Goal: Task Accomplishment & Management: Use online tool/utility

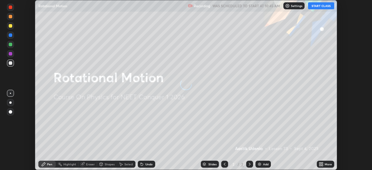
scroll to position [170, 372]
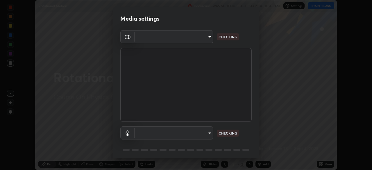
type input "1f3b1a4dbf7f6127e04a7c32b9c59d4571b9df5a52b12507af43ba0352f2305c"
click at [204, 133] on body "Erase all Rotational Motion Recording WAS SCHEDULED TO START AT 10:45 AM Settin…" at bounding box center [186, 85] width 372 height 170
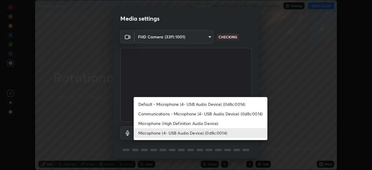
click at [202, 122] on li "Microphone (High Definition Audio Device)" at bounding box center [201, 124] width 134 height 10
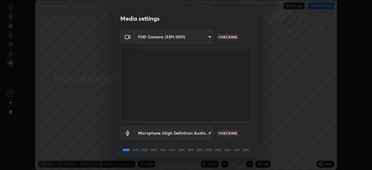
click at [202, 132] on body "Erase all Rotational Motion Recording WAS SCHEDULED TO START AT 10:45 AM Settin…" at bounding box center [186, 85] width 372 height 170
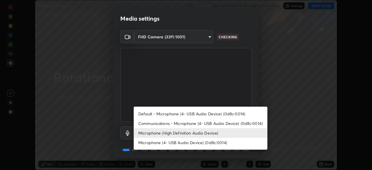
click at [202, 142] on li "Microphone (4- USB Audio Device) (0d8c:0014)" at bounding box center [201, 143] width 134 height 10
type input "e5b627718591eeaf1f58acbce375d66896c0403349ed2b511c0f677bbfff9090"
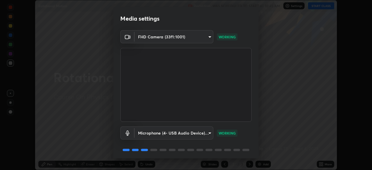
scroll to position [20, 0]
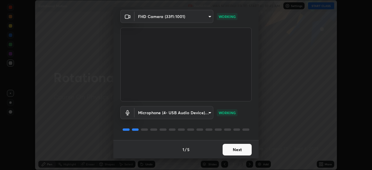
click at [236, 146] on button "Next" at bounding box center [237, 150] width 29 height 12
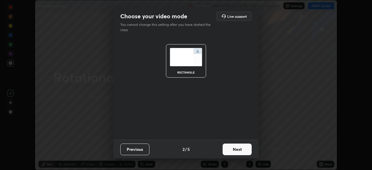
click at [232, 145] on button "Next" at bounding box center [237, 150] width 29 height 12
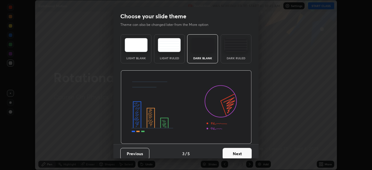
click at [235, 152] on button "Next" at bounding box center [237, 154] width 29 height 12
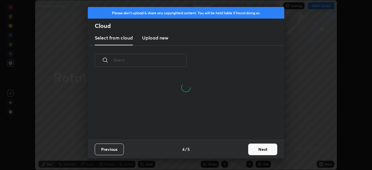
click at [162, 40] on h3 "Upload new" at bounding box center [155, 37] width 26 height 7
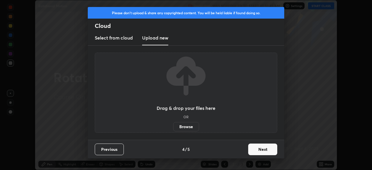
click at [189, 127] on label "Browse" at bounding box center [186, 126] width 26 height 9
click at [173, 127] on input "Browse" at bounding box center [173, 126] width 0 height 9
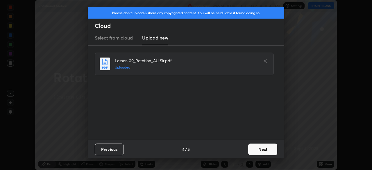
click at [262, 149] on button "Next" at bounding box center [262, 150] width 29 height 12
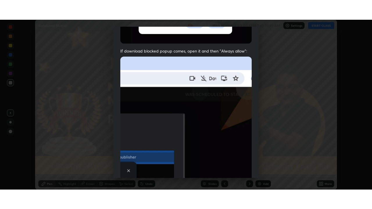
scroll to position [139, 0]
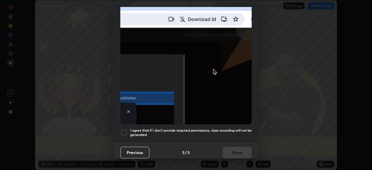
click at [126, 130] on div at bounding box center [123, 132] width 7 height 7
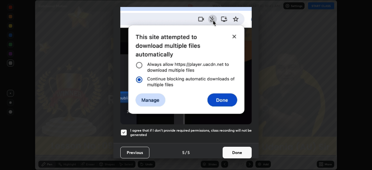
click at [239, 149] on button "Done" at bounding box center [237, 153] width 29 height 12
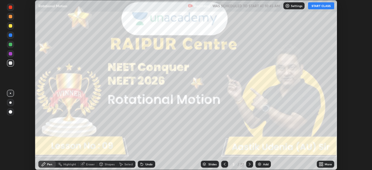
click at [322, 163] on icon at bounding box center [321, 162] width 1 height 1
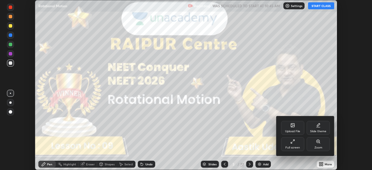
click at [295, 144] on div "Full screen" at bounding box center [292, 144] width 23 height 14
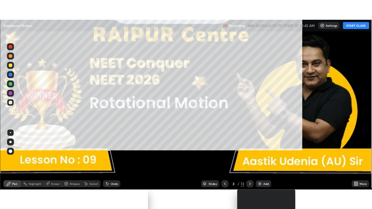
scroll to position [209, 372]
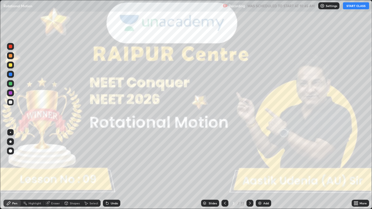
click at [351, 8] on button "START CLASS" at bounding box center [356, 5] width 26 height 7
click at [13, 142] on div at bounding box center [10, 141] width 7 height 7
click at [249, 170] on icon at bounding box center [250, 203] width 5 height 5
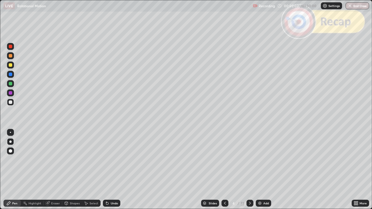
click at [249, 170] on icon at bounding box center [250, 203] width 5 height 5
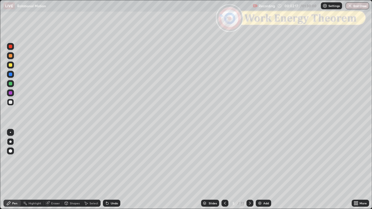
click at [249, 170] on icon at bounding box center [250, 203] width 5 height 5
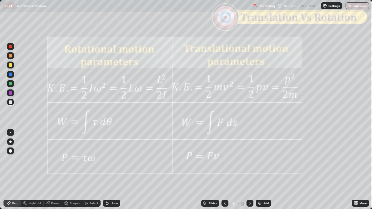
click at [252, 170] on icon at bounding box center [250, 203] width 5 height 5
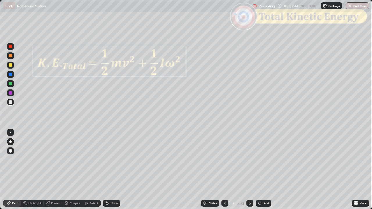
click at [248, 170] on icon at bounding box center [250, 203] width 5 height 5
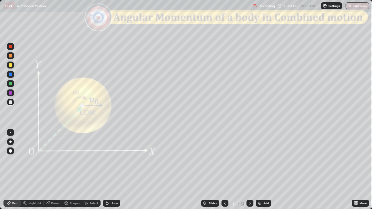
click at [70, 170] on div "Shapes" at bounding box center [75, 203] width 10 height 3
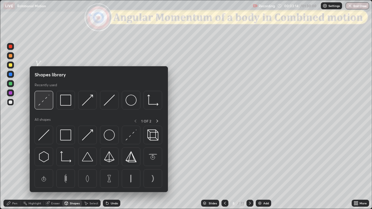
click at [43, 102] on img at bounding box center [43, 100] width 11 height 11
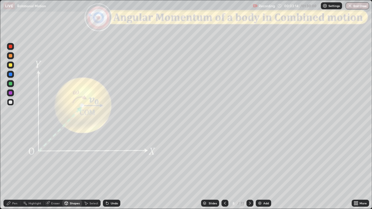
click at [12, 47] on div at bounding box center [10, 46] width 3 height 3
click at [15, 170] on div "Pen" at bounding box center [14, 203] width 5 height 3
click at [12, 57] on div at bounding box center [10, 55] width 3 height 3
click at [11, 85] on div at bounding box center [10, 83] width 3 height 3
click at [11, 102] on div at bounding box center [10, 102] width 3 height 3
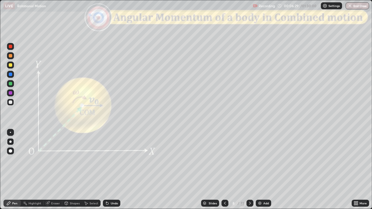
click at [250, 170] on icon at bounding box center [250, 203] width 2 height 3
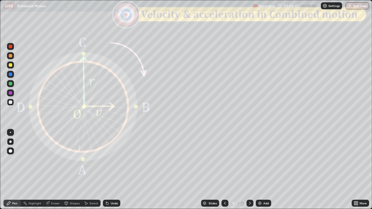
click at [71, 170] on div "Shapes" at bounding box center [75, 203] width 10 height 3
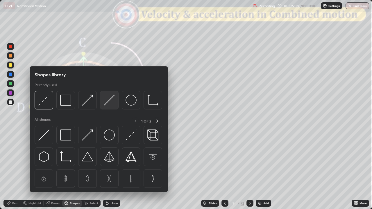
click at [108, 100] on img at bounding box center [109, 100] width 11 height 11
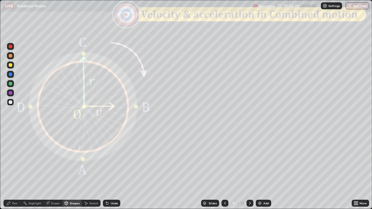
click at [10, 46] on div at bounding box center [10, 46] width 3 height 3
click at [11, 102] on div at bounding box center [10, 102] width 3 height 3
click at [70, 170] on div "Shapes" at bounding box center [75, 203] width 10 height 3
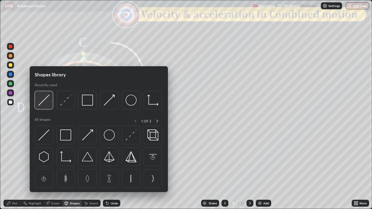
click at [46, 103] on img at bounding box center [43, 100] width 11 height 11
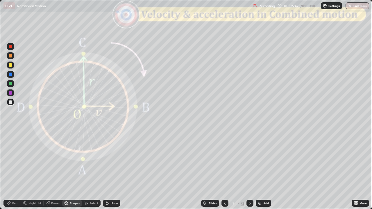
click at [12, 170] on div "Pen" at bounding box center [14, 203] width 5 height 3
click at [11, 94] on div at bounding box center [10, 92] width 3 height 3
click at [9, 102] on div at bounding box center [10, 102] width 3 height 3
click at [11, 65] on div at bounding box center [10, 64] width 3 height 3
click at [70, 170] on div "Shapes" at bounding box center [75, 203] width 10 height 3
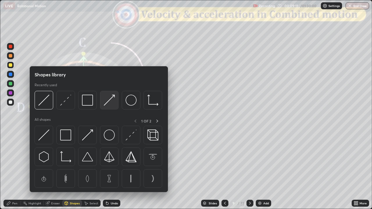
click at [110, 102] on img at bounding box center [109, 100] width 11 height 11
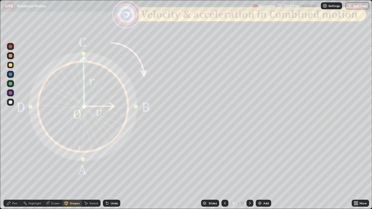
click at [5, 170] on div "Pen" at bounding box center [11, 203] width 17 height 7
click at [71, 170] on div "Shapes" at bounding box center [75, 203] width 10 height 3
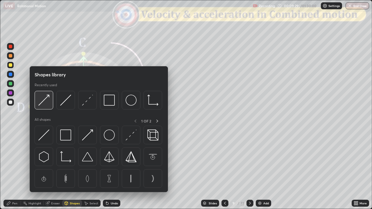
click at [44, 103] on img at bounding box center [43, 100] width 11 height 11
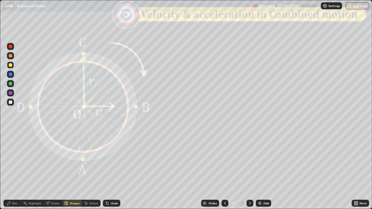
click at [10, 93] on div at bounding box center [10, 92] width 3 height 3
click at [7, 170] on icon at bounding box center [8, 203] width 5 height 5
click at [12, 58] on div at bounding box center [10, 55] width 7 height 7
click at [74, 170] on div "Shapes" at bounding box center [75, 203] width 10 height 3
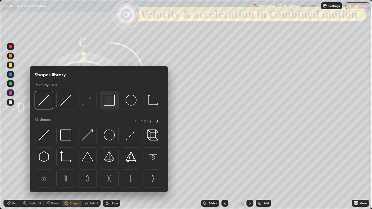
click at [108, 99] on img at bounding box center [109, 100] width 11 height 11
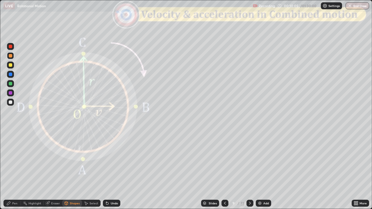
click at [11, 47] on div at bounding box center [10, 46] width 3 height 3
click at [72, 170] on div "Shapes" at bounding box center [75, 203] width 10 height 3
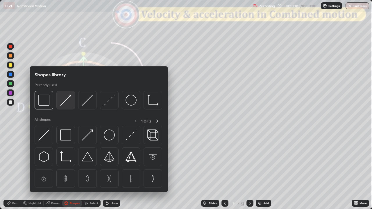
click at [67, 102] on img at bounding box center [65, 100] width 11 height 11
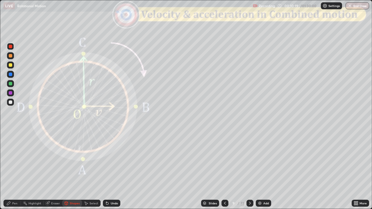
click at [12, 65] on div at bounding box center [10, 64] width 3 height 3
click at [10, 92] on div at bounding box center [10, 92] width 3 height 3
click at [72, 170] on div "Shapes" at bounding box center [72, 203] width 20 height 7
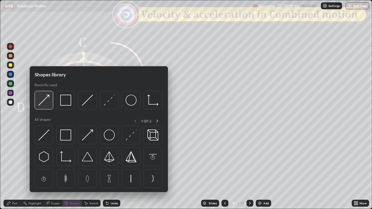
click at [51, 106] on div at bounding box center [44, 100] width 19 height 19
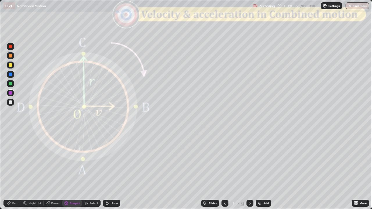
click at [12, 170] on div "Pen" at bounding box center [11, 203] width 17 height 7
click at [111, 170] on div "Undo" at bounding box center [114, 203] width 7 height 3
click at [10, 65] on div at bounding box center [10, 64] width 3 height 3
click at [10, 93] on div at bounding box center [10, 92] width 3 height 3
click at [10, 56] on div at bounding box center [10, 55] width 3 height 3
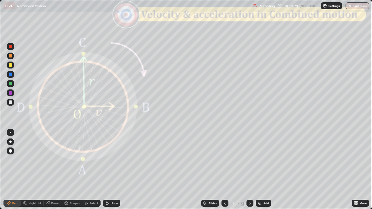
click at [73, 170] on div "Shapes" at bounding box center [75, 203] width 10 height 3
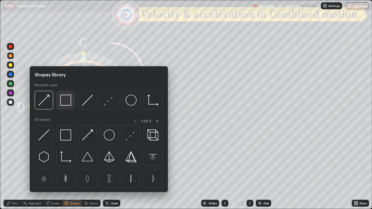
click at [67, 98] on img at bounding box center [65, 100] width 11 height 11
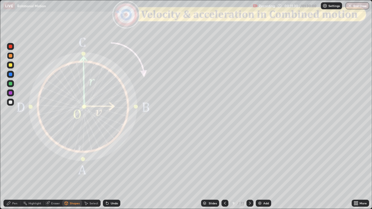
click at [13, 47] on div at bounding box center [10, 46] width 7 height 7
click at [71, 170] on div "Shapes" at bounding box center [72, 203] width 20 height 7
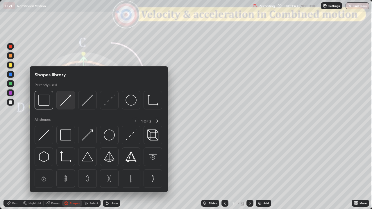
click at [65, 103] on img at bounding box center [65, 100] width 11 height 11
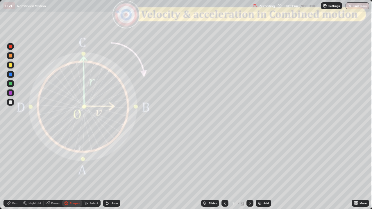
click at [10, 66] on div at bounding box center [10, 64] width 3 height 3
click at [13, 170] on div "Pen" at bounding box center [14, 203] width 5 height 3
click at [70, 170] on div "Shapes" at bounding box center [75, 203] width 10 height 3
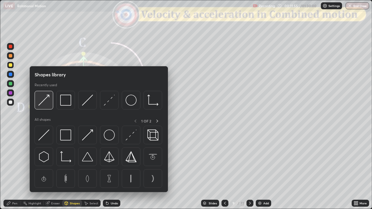
click at [46, 102] on img at bounding box center [43, 100] width 11 height 11
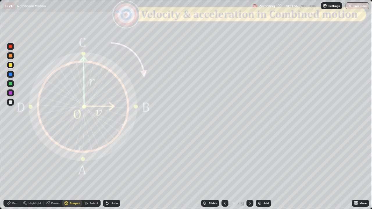
click at [12, 93] on div at bounding box center [10, 92] width 7 height 7
click at [15, 170] on div "Pen" at bounding box center [14, 203] width 5 height 3
click at [11, 58] on div at bounding box center [10, 55] width 7 height 7
click at [72, 170] on div "Shapes" at bounding box center [75, 203] width 10 height 3
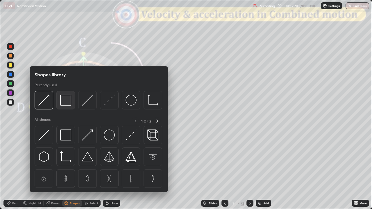
click at [64, 101] on img at bounding box center [65, 100] width 11 height 11
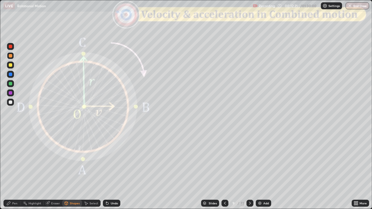
click at [10, 46] on div at bounding box center [10, 46] width 3 height 3
click at [10, 57] on div at bounding box center [10, 55] width 3 height 3
click at [70, 170] on div "Shapes" at bounding box center [75, 203] width 10 height 3
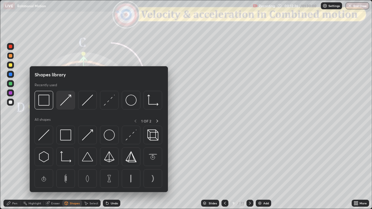
click at [65, 103] on img at bounding box center [65, 100] width 11 height 11
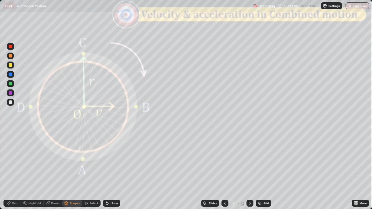
click at [114, 170] on div "Undo" at bounding box center [111, 203] width 17 height 7
click at [10, 67] on div at bounding box center [10, 64] width 3 height 3
click at [11, 170] on icon at bounding box center [8, 203] width 5 height 5
click at [71, 170] on div "Shapes" at bounding box center [72, 203] width 20 height 7
click at [10, 93] on div at bounding box center [10, 92] width 3 height 3
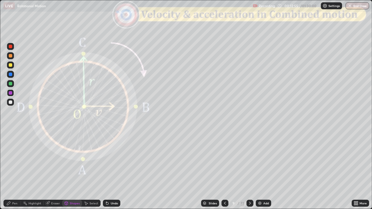
click at [13, 170] on div "Pen" at bounding box center [14, 203] width 5 height 3
click at [10, 56] on div at bounding box center [10, 55] width 3 height 3
click at [73, 170] on div "Shapes" at bounding box center [75, 203] width 10 height 3
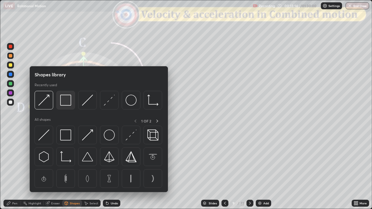
click at [65, 101] on img at bounding box center [65, 100] width 11 height 11
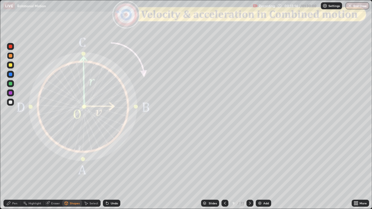
click at [10, 47] on div at bounding box center [10, 46] width 3 height 3
click at [250, 170] on icon at bounding box center [250, 203] width 5 height 5
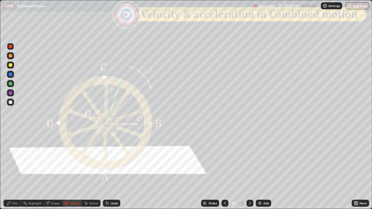
click at [248, 170] on div at bounding box center [249, 203] width 7 height 7
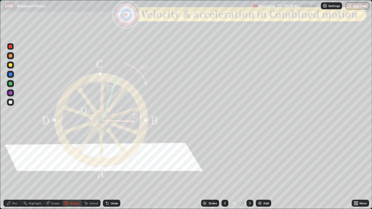
click at [250, 170] on icon at bounding box center [250, 203] width 5 height 5
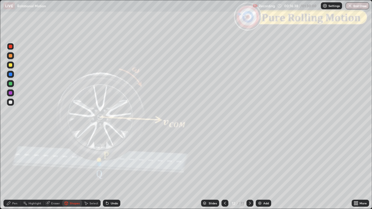
click at [11, 76] on div at bounding box center [10, 74] width 3 height 3
click at [11, 170] on div "Pen" at bounding box center [11, 203] width 17 height 7
click at [112, 170] on div "Undo" at bounding box center [114, 203] width 7 height 3
click at [12, 66] on div at bounding box center [10, 64] width 3 height 3
click at [11, 57] on div at bounding box center [10, 55] width 3 height 3
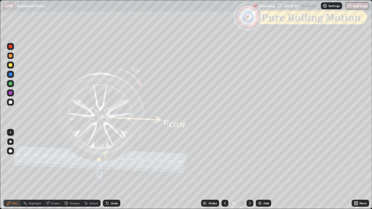
click at [73, 170] on div "Shapes" at bounding box center [75, 203] width 10 height 3
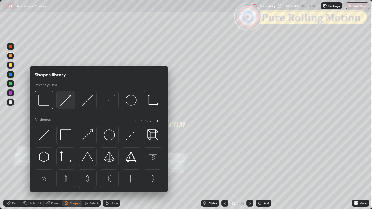
click at [67, 101] on img at bounding box center [65, 100] width 11 height 11
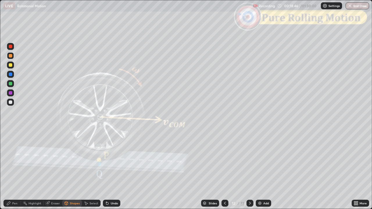
click at [9, 170] on div "Pen" at bounding box center [11, 203] width 17 height 7
click at [10, 93] on div at bounding box center [10, 92] width 3 height 3
click at [71, 170] on div "Shapes" at bounding box center [75, 203] width 10 height 3
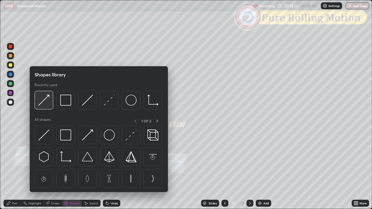
click at [46, 104] on img at bounding box center [43, 100] width 11 height 11
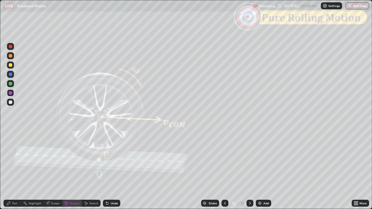
click at [9, 170] on icon at bounding box center [8, 203] width 5 height 5
click at [10, 56] on div at bounding box center [10, 55] width 3 height 3
click at [73, 170] on div "Shapes" at bounding box center [75, 203] width 10 height 3
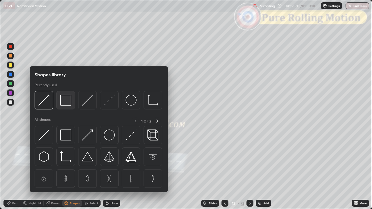
click at [66, 103] on img at bounding box center [65, 100] width 11 height 11
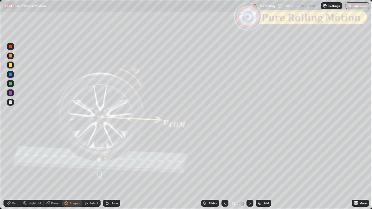
click at [11, 46] on div at bounding box center [10, 46] width 3 height 3
click at [12, 170] on div "Pen" at bounding box center [14, 203] width 5 height 3
click at [10, 48] on div at bounding box center [10, 46] width 3 height 3
click at [10, 75] on div at bounding box center [10, 74] width 3 height 3
click at [11, 85] on div at bounding box center [10, 83] width 3 height 3
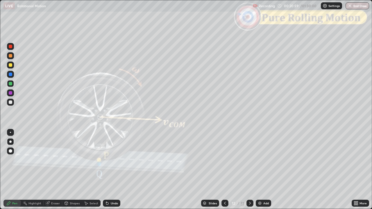
click at [71, 170] on div "Shapes" at bounding box center [75, 203] width 10 height 3
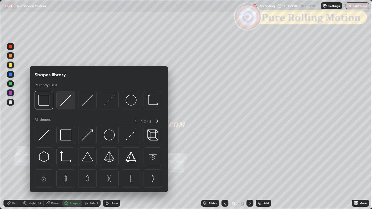
click at [67, 103] on img at bounding box center [65, 100] width 11 height 11
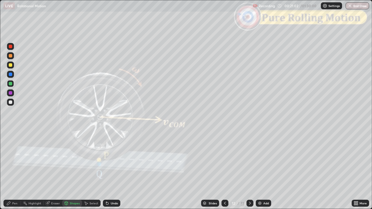
click at [9, 170] on div "Pen" at bounding box center [11, 203] width 17 height 7
click at [10, 57] on div at bounding box center [10, 55] width 3 height 3
click at [11, 83] on div at bounding box center [10, 83] width 3 height 3
click at [71, 170] on div "Shapes" at bounding box center [75, 203] width 10 height 3
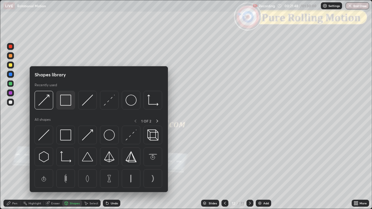
click at [67, 100] on img at bounding box center [65, 100] width 11 height 11
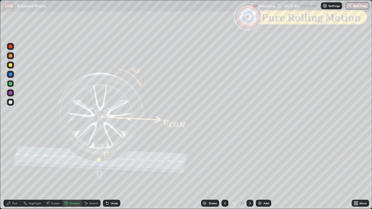
click at [10, 46] on div at bounding box center [10, 46] width 3 height 3
click at [13, 170] on div "Pen" at bounding box center [14, 203] width 5 height 3
click at [10, 102] on div at bounding box center [10, 102] width 3 height 3
click at [72, 170] on div "Shapes" at bounding box center [75, 203] width 10 height 3
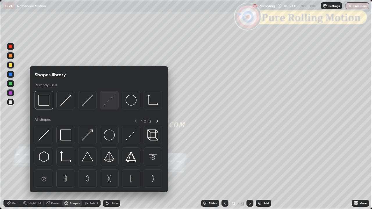
click at [109, 100] on img at bounding box center [109, 100] width 11 height 11
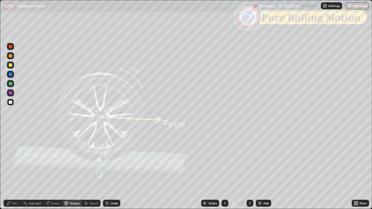
click at [12, 48] on div at bounding box center [10, 46] width 3 height 3
click at [10, 101] on div at bounding box center [10, 102] width 3 height 3
click at [12, 170] on div "Pen" at bounding box center [11, 203] width 17 height 7
click at [12, 66] on div at bounding box center [10, 64] width 3 height 3
click at [73, 170] on div "Shapes" at bounding box center [75, 203] width 10 height 3
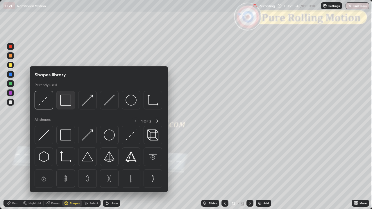
click at [65, 99] on img at bounding box center [65, 100] width 11 height 11
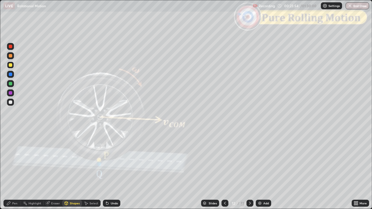
click at [11, 46] on div at bounding box center [10, 46] width 3 height 3
click at [15, 170] on div "Pen" at bounding box center [14, 203] width 5 height 3
click at [10, 102] on div at bounding box center [10, 102] width 3 height 3
click at [71, 170] on div "Shapes" at bounding box center [75, 203] width 10 height 3
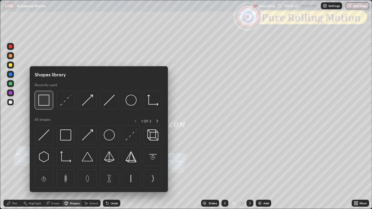
click at [45, 103] on img at bounding box center [43, 100] width 11 height 11
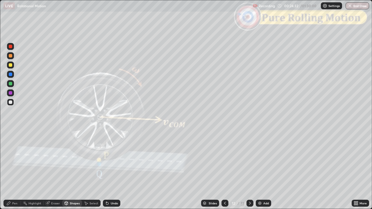
click at [11, 47] on div at bounding box center [10, 46] width 3 height 3
click at [251, 170] on icon at bounding box center [250, 203] width 5 height 5
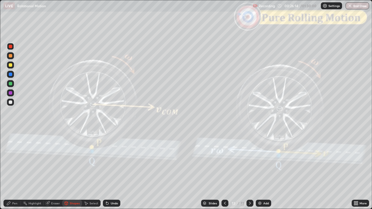
click at [249, 170] on icon at bounding box center [250, 203] width 5 height 5
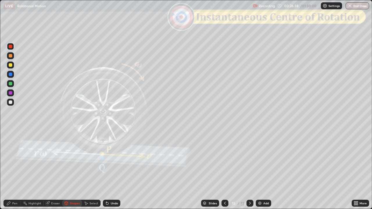
click at [16, 170] on div "Pen" at bounding box center [14, 203] width 5 height 3
click at [10, 103] on div at bounding box center [10, 102] width 3 height 3
click at [10, 56] on div at bounding box center [10, 55] width 3 height 3
click at [10, 93] on div at bounding box center [10, 92] width 3 height 3
click at [10, 56] on div at bounding box center [10, 55] width 3 height 3
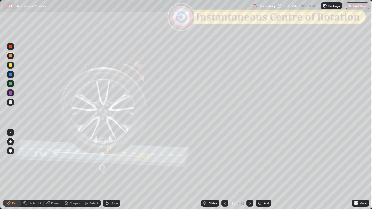
click at [248, 170] on icon at bounding box center [250, 203] width 5 height 5
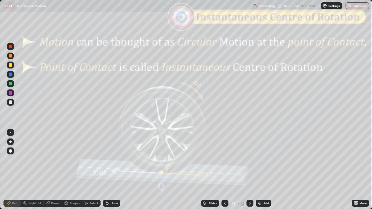
click at [249, 170] on icon at bounding box center [250, 203] width 2 height 3
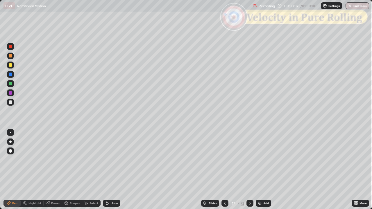
click at [249, 170] on icon at bounding box center [250, 203] width 5 height 5
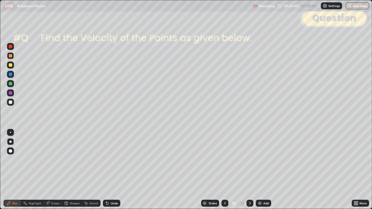
click at [249, 170] on icon at bounding box center [250, 203] width 2 height 3
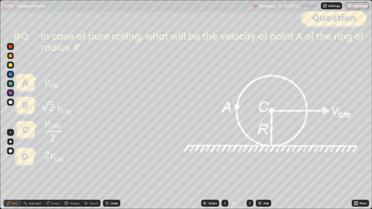
click at [224, 170] on icon at bounding box center [225, 203] width 5 height 5
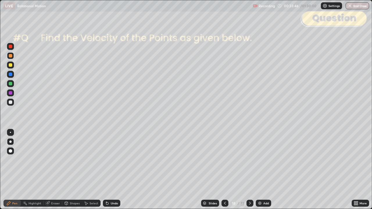
click at [73, 170] on div "Shapes" at bounding box center [75, 203] width 10 height 3
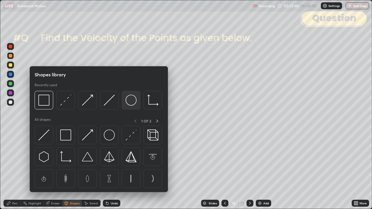
click at [133, 101] on img at bounding box center [131, 100] width 11 height 11
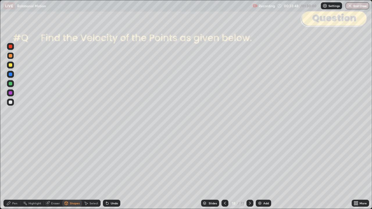
click at [10, 103] on div at bounding box center [10, 102] width 3 height 3
click at [73, 170] on div "Shapes" at bounding box center [75, 203] width 10 height 3
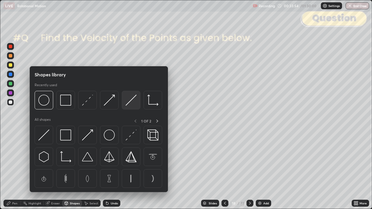
click at [132, 103] on img at bounding box center [131, 100] width 11 height 11
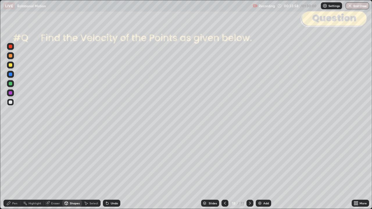
click at [12, 170] on div "Pen" at bounding box center [14, 203] width 5 height 3
click at [73, 170] on div "Shapes" at bounding box center [72, 203] width 20 height 7
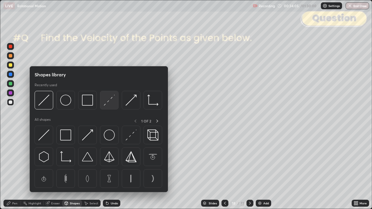
click at [109, 101] on img at bounding box center [109, 100] width 11 height 11
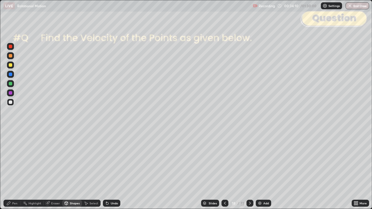
click at [15, 170] on div "Pen" at bounding box center [14, 203] width 5 height 3
click at [11, 56] on div at bounding box center [10, 55] width 3 height 3
click at [74, 170] on div "Shapes" at bounding box center [75, 203] width 10 height 3
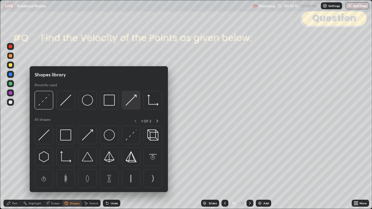
click at [131, 101] on img at bounding box center [131, 100] width 11 height 11
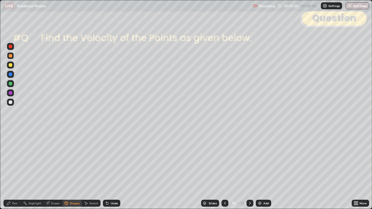
click at [11, 170] on div "Pen" at bounding box center [11, 203] width 17 height 7
click at [11, 84] on div at bounding box center [10, 83] width 3 height 3
click at [14, 170] on div "Pen" at bounding box center [14, 203] width 5 height 3
click at [12, 102] on div at bounding box center [10, 102] width 3 height 3
click at [216, 170] on div "Slides" at bounding box center [213, 203] width 8 height 3
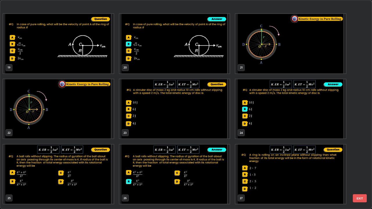
scroll to position [402, 0]
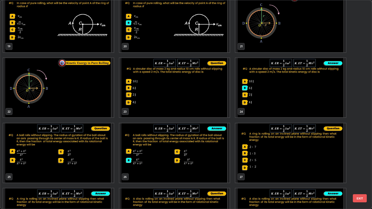
click at [360, 170] on button "EXIT" at bounding box center [360, 198] width 14 height 8
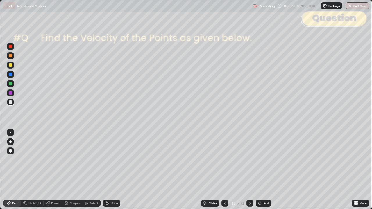
click at [11, 57] on div at bounding box center [10, 55] width 3 height 3
click at [73, 170] on div "Shapes" at bounding box center [75, 203] width 10 height 3
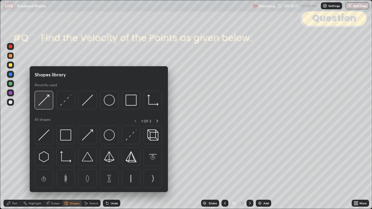
click at [46, 104] on img at bounding box center [43, 100] width 11 height 11
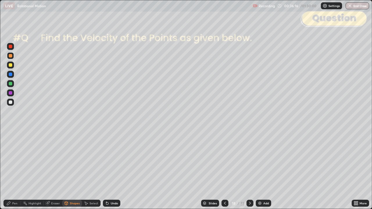
click at [10, 170] on div "Pen" at bounding box center [11, 203] width 17 height 7
click at [11, 85] on div at bounding box center [10, 83] width 3 height 3
click at [70, 170] on div "Shapes" at bounding box center [75, 203] width 10 height 3
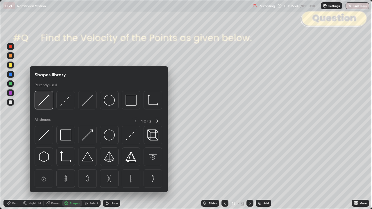
click at [44, 104] on img at bounding box center [43, 100] width 11 height 11
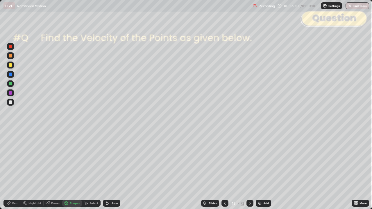
click at [10, 170] on icon at bounding box center [8, 203] width 5 height 5
click at [10, 102] on div at bounding box center [10, 102] width 3 height 3
click at [114, 170] on div "Undo" at bounding box center [114, 203] width 7 height 3
click at [74, 170] on div "Shapes" at bounding box center [75, 203] width 10 height 3
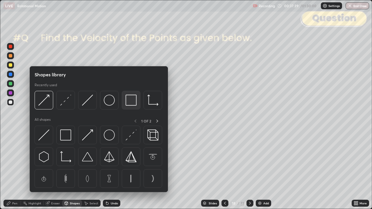
click at [127, 100] on img at bounding box center [131, 100] width 11 height 11
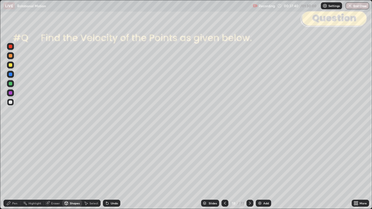
click at [10, 46] on div at bounding box center [10, 46] width 3 height 3
click at [11, 103] on div at bounding box center [10, 102] width 3 height 3
click at [13, 170] on div "Pen" at bounding box center [14, 203] width 5 height 3
click at [71, 170] on div "Shapes" at bounding box center [75, 203] width 10 height 3
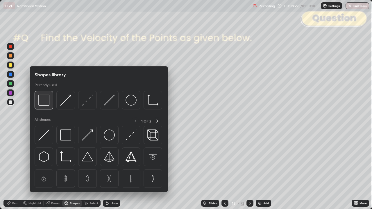
click at [44, 104] on img at bounding box center [43, 100] width 11 height 11
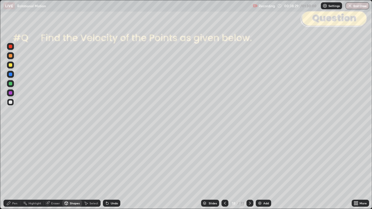
click at [10, 46] on div at bounding box center [10, 46] width 3 height 3
click at [249, 170] on icon at bounding box center [250, 203] width 5 height 5
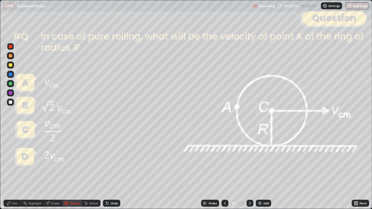
click at [15, 170] on div "Pen" at bounding box center [14, 203] width 5 height 3
click at [249, 170] on icon at bounding box center [250, 203] width 5 height 5
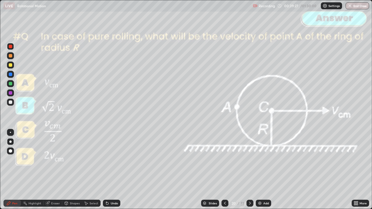
click at [250, 170] on icon at bounding box center [250, 203] width 5 height 5
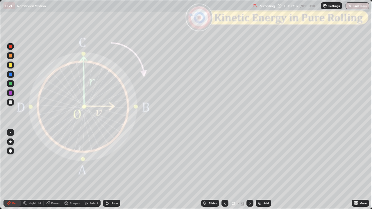
click at [10, 93] on div at bounding box center [10, 92] width 3 height 3
click at [11, 102] on div at bounding box center [10, 102] width 3 height 3
click at [115, 170] on div "Undo" at bounding box center [114, 203] width 7 height 3
click at [114, 170] on div "Undo" at bounding box center [114, 203] width 7 height 3
click at [73, 170] on div "Shapes" at bounding box center [75, 203] width 10 height 3
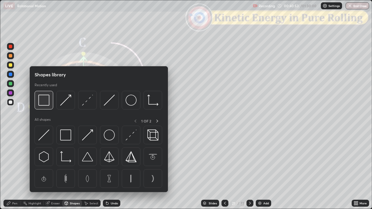
click at [44, 101] on img at bounding box center [43, 100] width 11 height 11
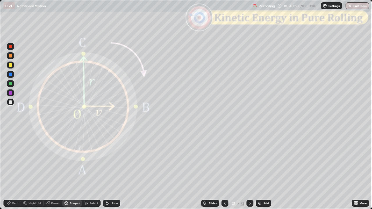
click at [11, 48] on div at bounding box center [10, 46] width 3 height 3
click at [16, 170] on div "Pen" at bounding box center [14, 203] width 5 height 3
click at [10, 48] on div at bounding box center [10, 46] width 3 height 3
click at [215, 170] on div "Slides" at bounding box center [213, 203] width 8 height 3
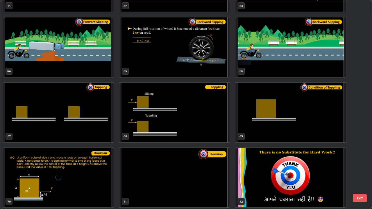
scroll to position [1359, 0]
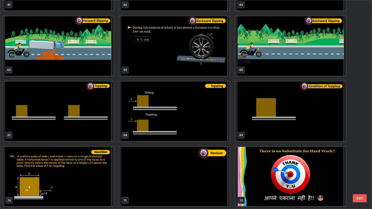
click at [361, 170] on button "EXIT" at bounding box center [360, 198] width 14 height 8
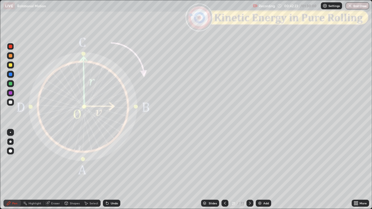
click at [250, 170] on icon at bounding box center [250, 203] width 2 height 3
click at [249, 170] on icon at bounding box center [250, 203] width 5 height 5
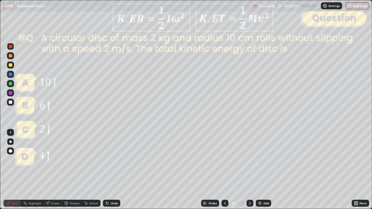
click at [11, 102] on div at bounding box center [10, 102] width 3 height 3
click at [11, 47] on div at bounding box center [10, 46] width 3 height 3
click at [249, 170] on icon at bounding box center [250, 203] width 5 height 5
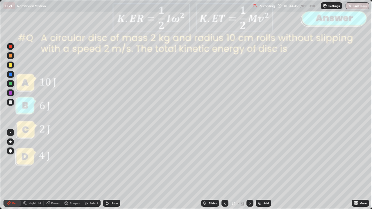
click at [249, 170] on icon at bounding box center [250, 203] width 5 height 5
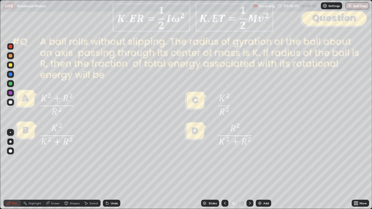
click at [212, 170] on div "Slides" at bounding box center [213, 203] width 8 height 3
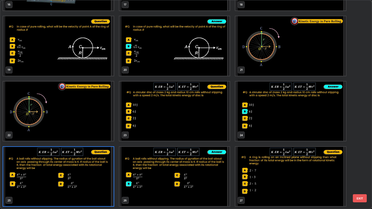
scroll to position [207, 368]
click at [363, 170] on button "EXIT" at bounding box center [360, 198] width 14 height 8
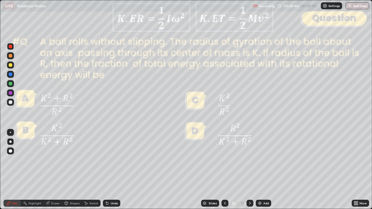
click at [71, 170] on div "Shapes" at bounding box center [72, 203] width 20 height 7
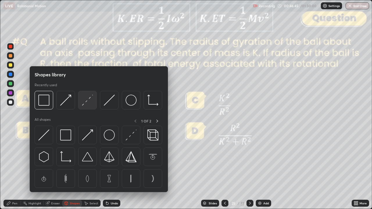
click at [87, 101] on img at bounding box center [87, 100] width 11 height 11
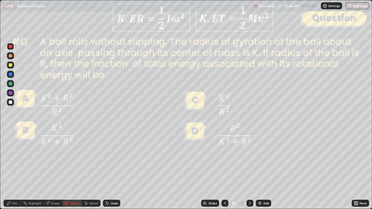
click at [74, 170] on div "Shapes" at bounding box center [75, 203] width 10 height 3
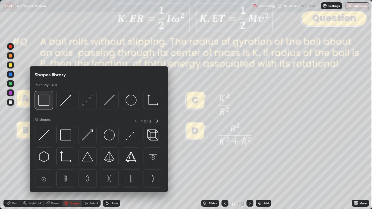
click at [47, 104] on img at bounding box center [43, 100] width 11 height 11
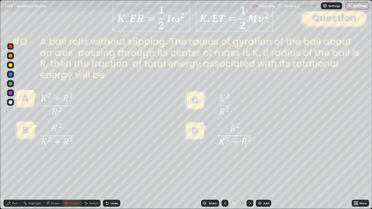
click at [14, 170] on div "Pen" at bounding box center [14, 203] width 5 height 3
click at [10, 57] on div at bounding box center [10, 55] width 3 height 3
click at [10, 65] on div at bounding box center [10, 64] width 3 height 3
click at [73, 170] on div "Shapes" at bounding box center [75, 203] width 10 height 3
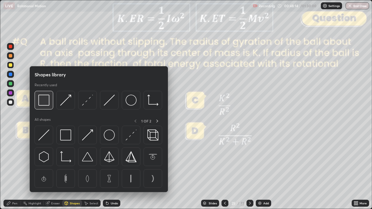
click at [46, 101] on img at bounding box center [43, 100] width 11 height 11
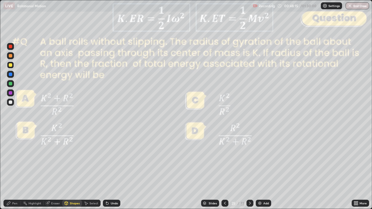
click at [10, 47] on div at bounding box center [10, 46] width 3 height 3
click at [10, 66] on div at bounding box center [10, 64] width 3 height 3
click at [15, 170] on div "Pen" at bounding box center [14, 203] width 5 height 3
click at [10, 85] on div at bounding box center [10, 83] width 3 height 3
click at [250, 170] on icon at bounding box center [250, 203] width 5 height 5
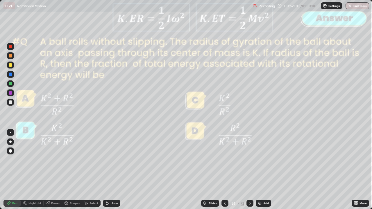
click at [249, 170] on icon at bounding box center [250, 203] width 2 height 3
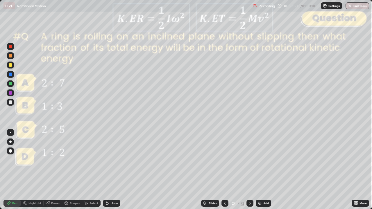
click at [55, 170] on div "Eraser" at bounding box center [55, 203] width 9 height 3
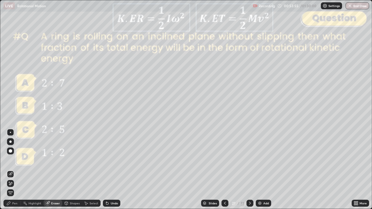
click at [17, 170] on div "Pen" at bounding box center [14, 203] width 5 height 3
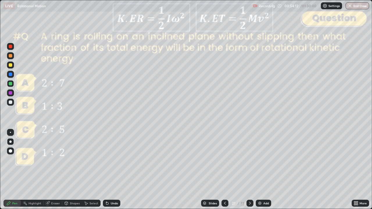
click at [249, 170] on icon at bounding box center [250, 203] width 5 height 5
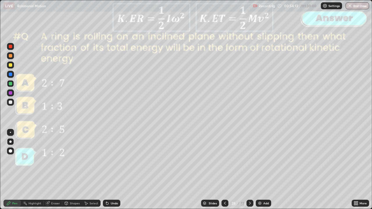
click at [248, 170] on icon at bounding box center [250, 203] width 5 height 5
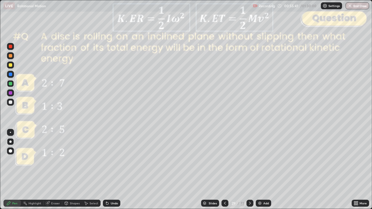
click at [114, 170] on div "Undo" at bounding box center [114, 203] width 7 height 3
click at [249, 170] on icon at bounding box center [250, 203] width 5 height 5
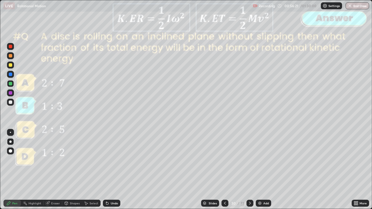
click at [249, 170] on icon at bounding box center [250, 203] width 5 height 5
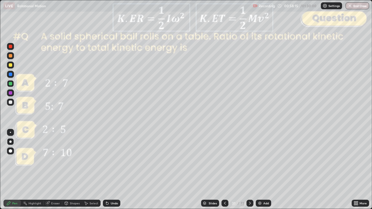
click at [249, 170] on icon at bounding box center [250, 203] width 2 height 3
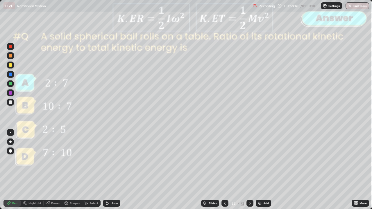
click at [249, 170] on icon at bounding box center [250, 203] width 5 height 5
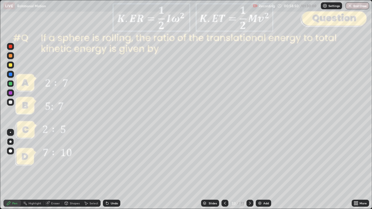
click at [249, 170] on icon at bounding box center [250, 203] width 5 height 5
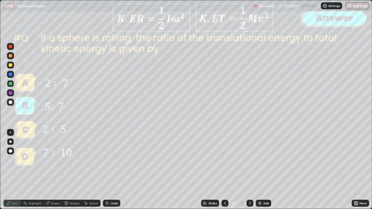
click at [249, 170] on icon at bounding box center [250, 203] width 5 height 5
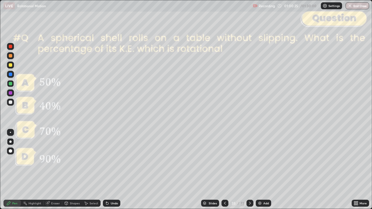
click at [246, 170] on div at bounding box center [249, 203] width 7 height 7
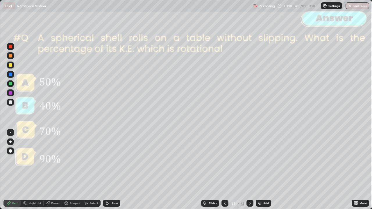
click at [248, 170] on div at bounding box center [249, 203] width 7 height 7
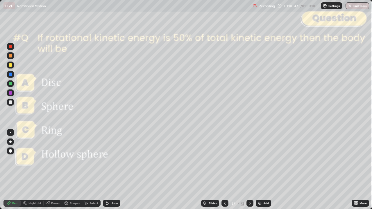
click at [249, 170] on icon at bounding box center [250, 203] width 5 height 5
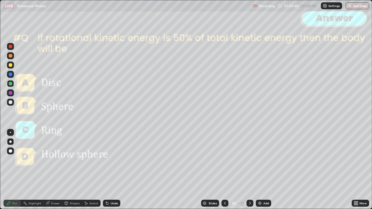
click at [247, 170] on div at bounding box center [249, 203] width 7 height 7
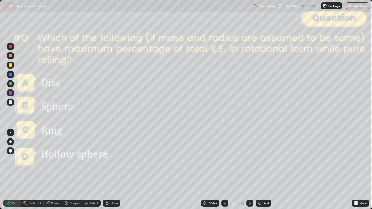
click at [250, 170] on icon at bounding box center [250, 203] width 5 height 5
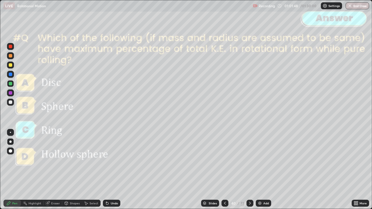
click at [249, 170] on icon at bounding box center [250, 203] width 5 height 5
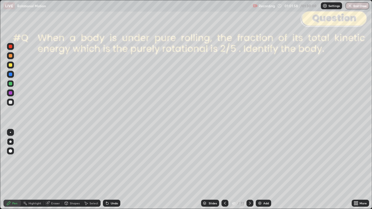
click at [248, 170] on div at bounding box center [249, 203] width 7 height 7
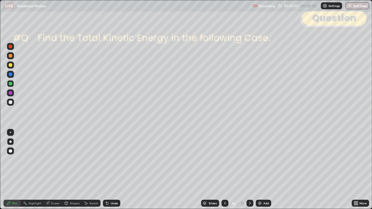
click at [248, 170] on icon at bounding box center [250, 203] width 5 height 5
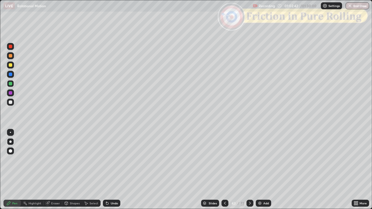
click at [248, 170] on icon at bounding box center [250, 203] width 5 height 5
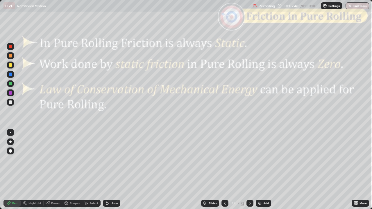
click at [73, 170] on div "Shapes" at bounding box center [75, 203] width 10 height 3
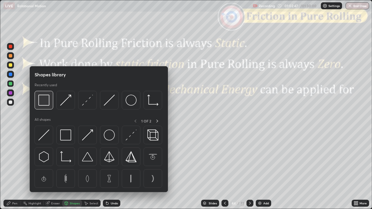
click at [47, 101] on img at bounding box center [43, 100] width 11 height 11
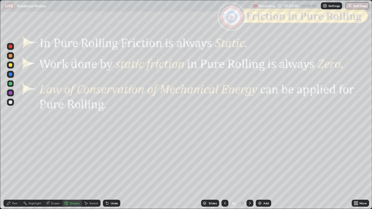
click at [10, 46] on div at bounding box center [10, 46] width 3 height 3
click at [249, 170] on icon at bounding box center [250, 203] width 5 height 5
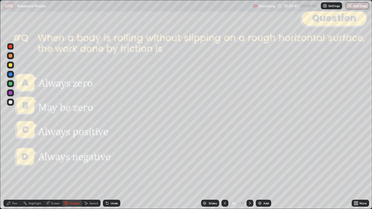
click at [12, 170] on div "Pen" at bounding box center [11, 203] width 17 height 7
click at [248, 170] on div at bounding box center [249, 203] width 7 height 7
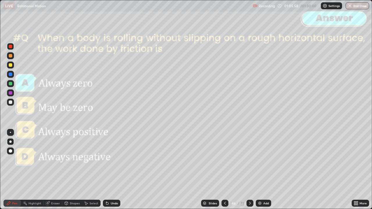
click at [248, 170] on icon at bounding box center [250, 203] width 5 height 5
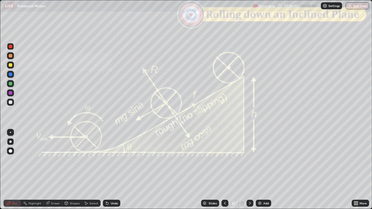
click at [11, 65] on div at bounding box center [10, 64] width 3 height 3
click at [73, 170] on div "Shapes" at bounding box center [75, 203] width 10 height 3
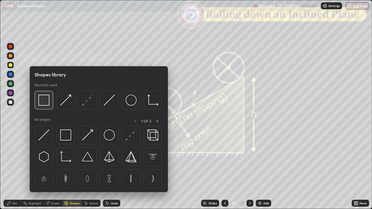
click at [47, 101] on img at bounding box center [43, 100] width 11 height 11
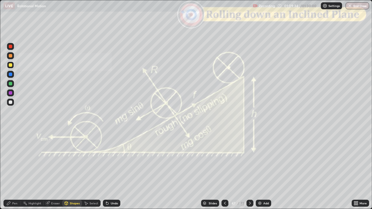
click at [10, 48] on div at bounding box center [10, 46] width 3 height 3
click at [12, 170] on div "Pen" at bounding box center [11, 203] width 17 height 7
click at [249, 170] on icon at bounding box center [250, 203] width 5 height 5
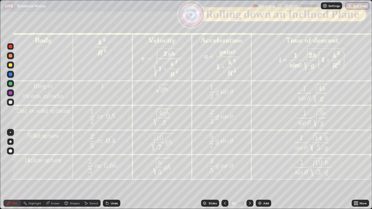
click at [249, 170] on icon at bounding box center [250, 203] width 5 height 5
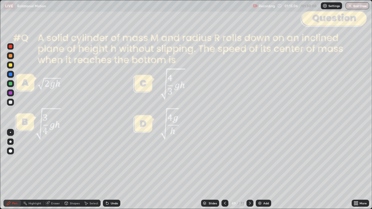
click at [12, 102] on div at bounding box center [10, 102] width 3 height 3
click at [224, 170] on icon at bounding box center [225, 203] width 5 height 5
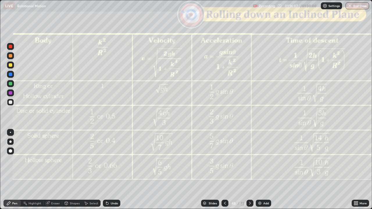
click at [250, 170] on icon at bounding box center [250, 203] width 5 height 5
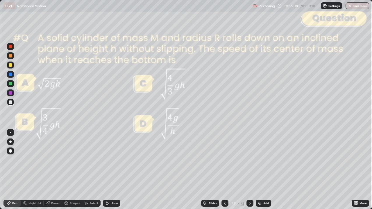
click at [249, 170] on div at bounding box center [249, 203] width 7 height 7
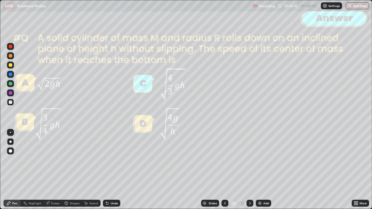
click at [248, 170] on icon at bounding box center [250, 203] width 5 height 5
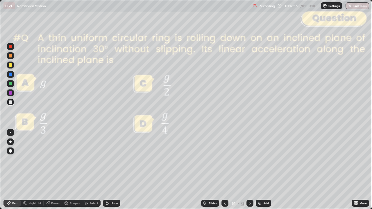
click at [225, 170] on icon at bounding box center [225, 203] width 2 height 3
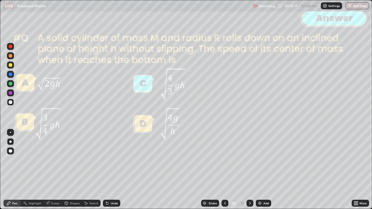
click at [251, 170] on icon at bounding box center [250, 203] width 5 height 5
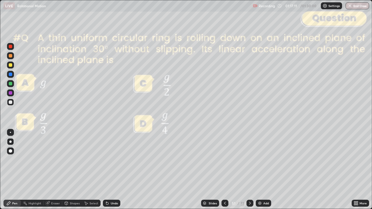
click at [249, 170] on icon at bounding box center [250, 203] width 5 height 5
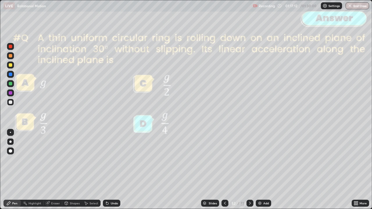
click at [249, 170] on icon at bounding box center [250, 203] width 5 height 5
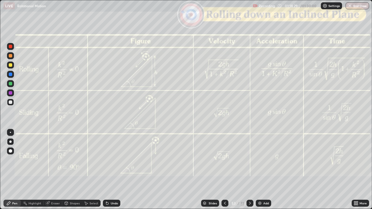
click at [249, 170] on icon at bounding box center [250, 203] width 5 height 5
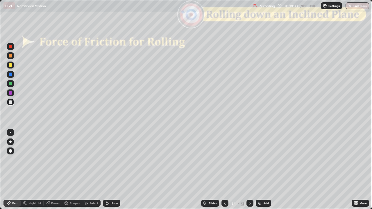
click at [212, 170] on div "Slides" at bounding box center [213, 203] width 8 height 3
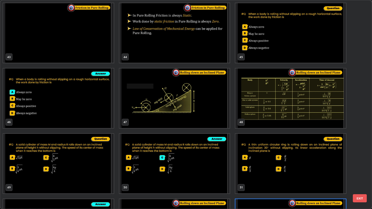
scroll to position [913, 0]
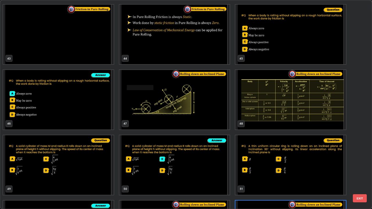
click at [214, 114] on img "grid" at bounding box center [174, 100] width 110 height 60
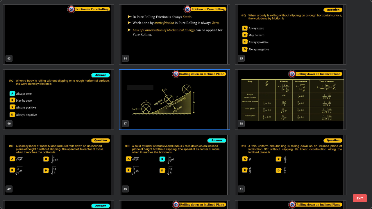
click at [361, 170] on button "EXIT" at bounding box center [360, 198] width 14 height 8
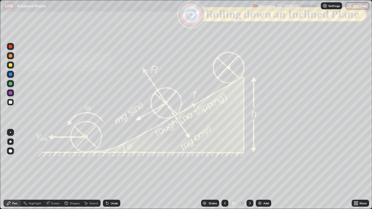
click at [211, 170] on div "Slides" at bounding box center [210, 203] width 18 height 7
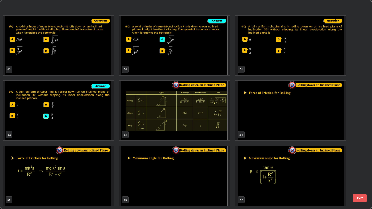
scroll to position [1053, 0]
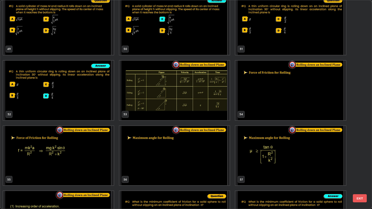
click at [94, 154] on img "grid" at bounding box center [58, 156] width 110 height 60
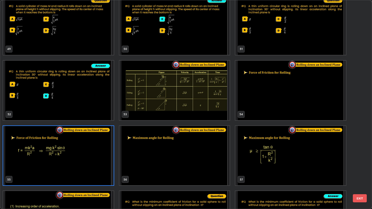
click at [357, 170] on button "EXIT" at bounding box center [360, 198] width 14 height 8
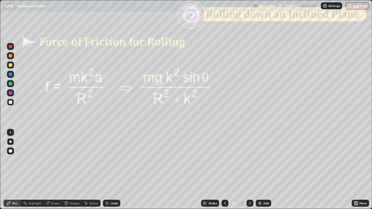
click at [74, 170] on div "Shapes" at bounding box center [72, 203] width 20 height 7
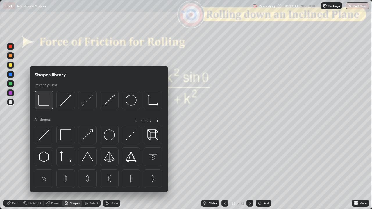
click at [45, 103] on img at bounding box center [43, 100] width 11 height 11
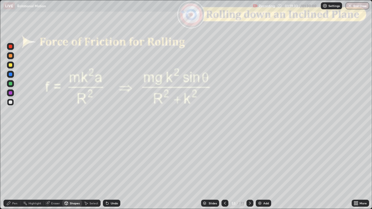
click at [10, 49] on div at bounding box center [10, 46] width 7 height 7
click at [248, 170] on icon at bounding box center [250, 203] width 5 height 5
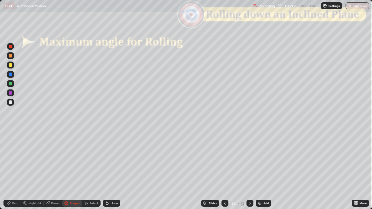
click at [249, 170] on icon at bounding box center [250, 203] width 5 height 5
click at [115, 170] on div "Undo" at bounding box center [111, 203] width 17 height 7
click at [18, 170] on div "Pen" at bounding box center [11, 203] width 17 height 7
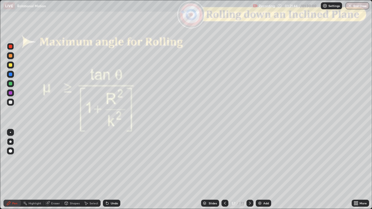
click at [11, 56] on div at bounding box center [10, 55] width 3 height 3
click at [113, 170] on div "Undo" at bounding box center [114, 203] width 7 height 3
click at [114, 170] on div "Undo" at bounding box center [114, 203] width 7 height 3
click at [111, 170] on div "Undo" at bounding box center [114, 203] width 7 height 3
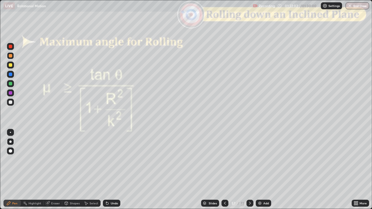
click at [73, 170] on div "Shapes" at bounding box center [72, 203] width 20 height 7
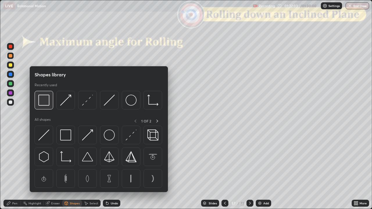
click at [42, 101] on img at bounding box center [43, 100] width 11 height 11
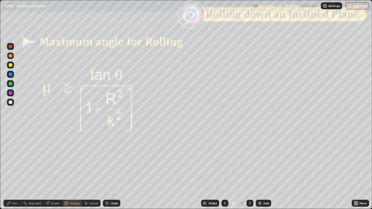
click at [12, 49] on div at bounding box center [10, 46] width 7 height 7
click at [111, 170] on div "Undo" at bounding box center [114, 203] width 7 height 3
click at [12, 170] on div "Pen" at bounding box center [11, 203] width 17 height 7
click at [114, 170] on div "Undo" at bounding box center [114, 203] width 7 height 3
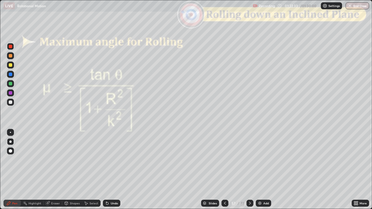
click at [116, 170] on div "Undo" at bounding box center [114, 203] width 7 height 3
click at [11, 65] on div at bounding box center [10, 64] width 3 height 3
click at [72, 170] on div "Shapes" at bounding box center [75, 203] width 10 height 3
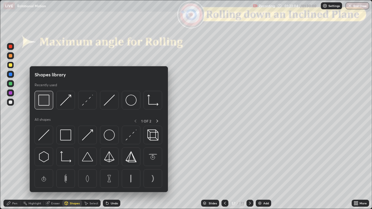
click at [46, 103] on img at bounding box center [43, 100] width 11 height 11
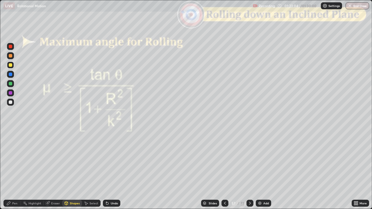
click at [11, 47] on div at bounding box center [10, 46] width 3 height 3
click at [249, 170] on icon at bounding box center [250, 203] width 2 height 3
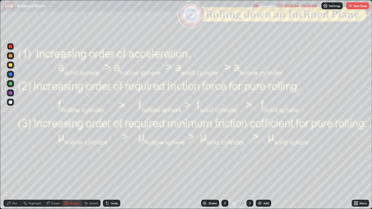
click at [112, 170] on div "Undo" at bounding box center [114, 203] width 7 height 3
click at [18, 170] on div "Pen" at bounding box center [11, 203] width 17 height 7
click at [212, 170] on div "Slides" at bounding box center [213, 203] width 8 height 3
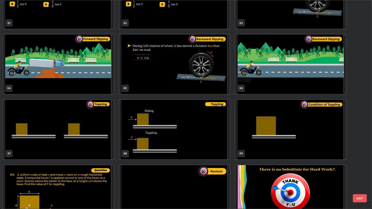
scroll to position [1359, 0]
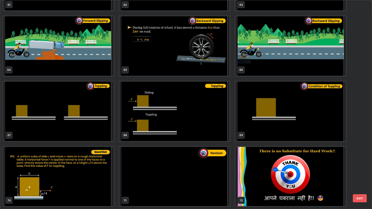
click at [204, 170] on img "grid" at bounding box center [174, 177] width 110 height 60
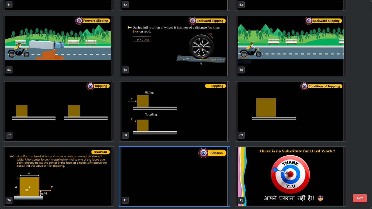
click at [361, 170] on button "EXIT" at bounding box center [360, 198] width 14 height 8
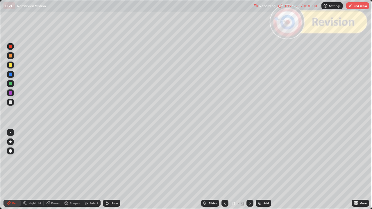
click at [249, 170] on icon at bounding box center [250, 203] width 5 height 5
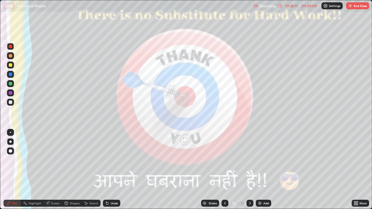
click at [352, 8] on button "End Class" at bounding box center [357, 5] width 23 height 7
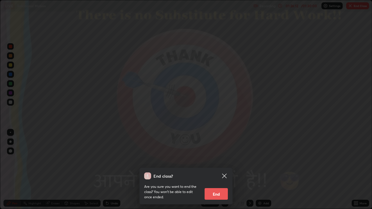
click at [216, 170] on button "End" at bounding box center [216, 194] width 23 height 12
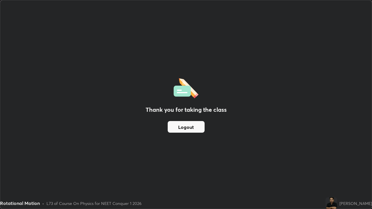
click at [190, 126] on button "Logout" at bounding box center [186, 127] width 37 height 12
